Goal: Task Accomplishment & Management: Manage account settings

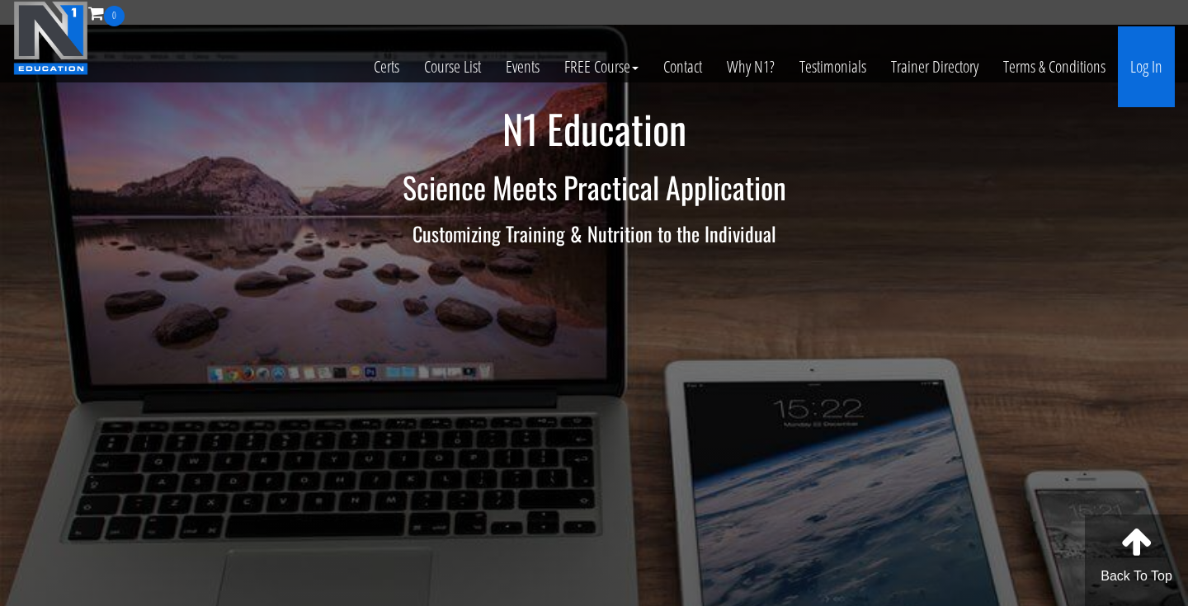
click at [1125, 60] on link "Log In" at bounding box center [1146, 66] width 57 height 81
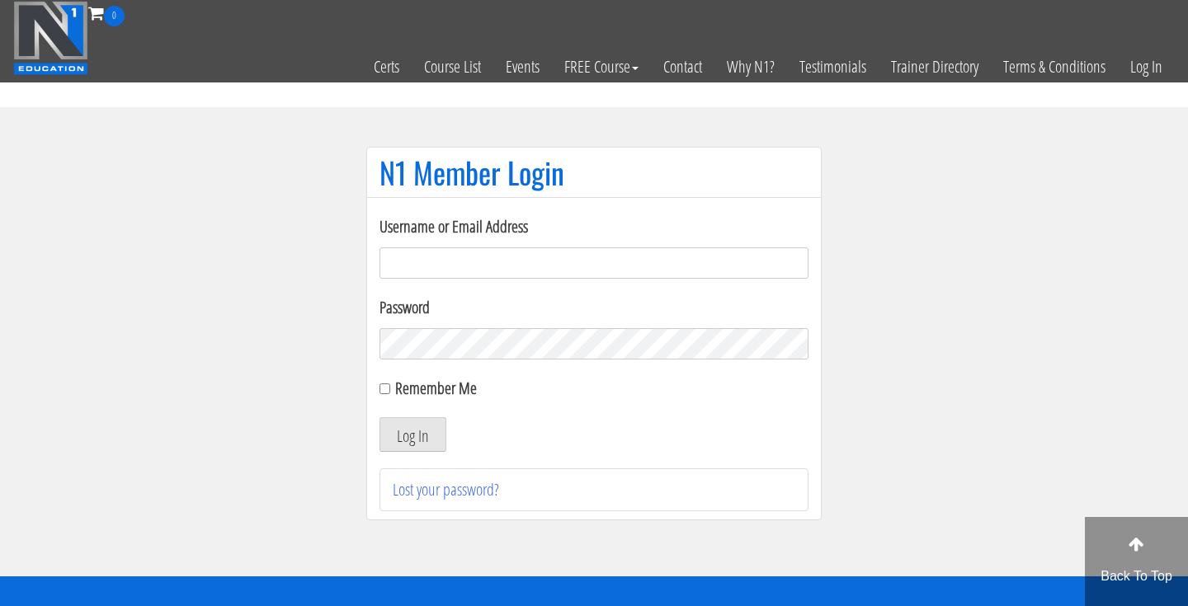
click at [585, 263] on input "Username or Email Address" at bounding box center [594, 263] width 429 height 31
click at [574, 363] on form "Username or Email Address Password Remember Me Log In" at bounding box center [594, 334] width 429 height 238
click at [552, 272] on input "Username or Email Address" at bounding box center [594, 263] width 429 height 31
type input "cynthia.jimenez49@yahoo.com"
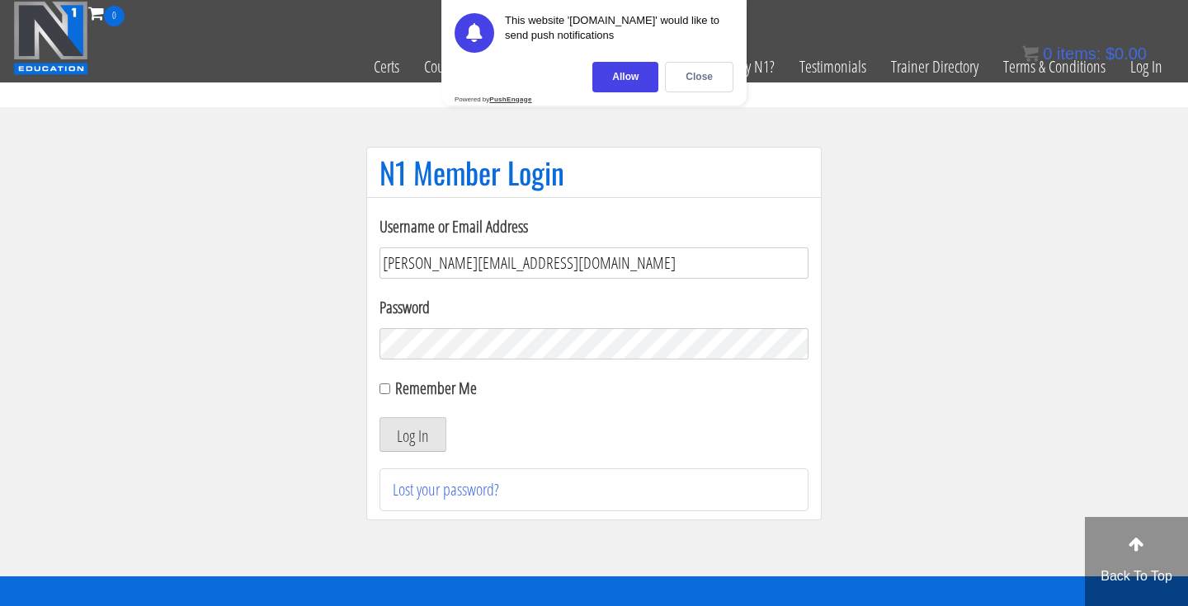
click at [510, 269] on input "cynthia.jimenez49@yahoo.com" at bounding box center [594, 263] width 429 height 31
